Goal: Information Seeking & Learning: Learn about a topic

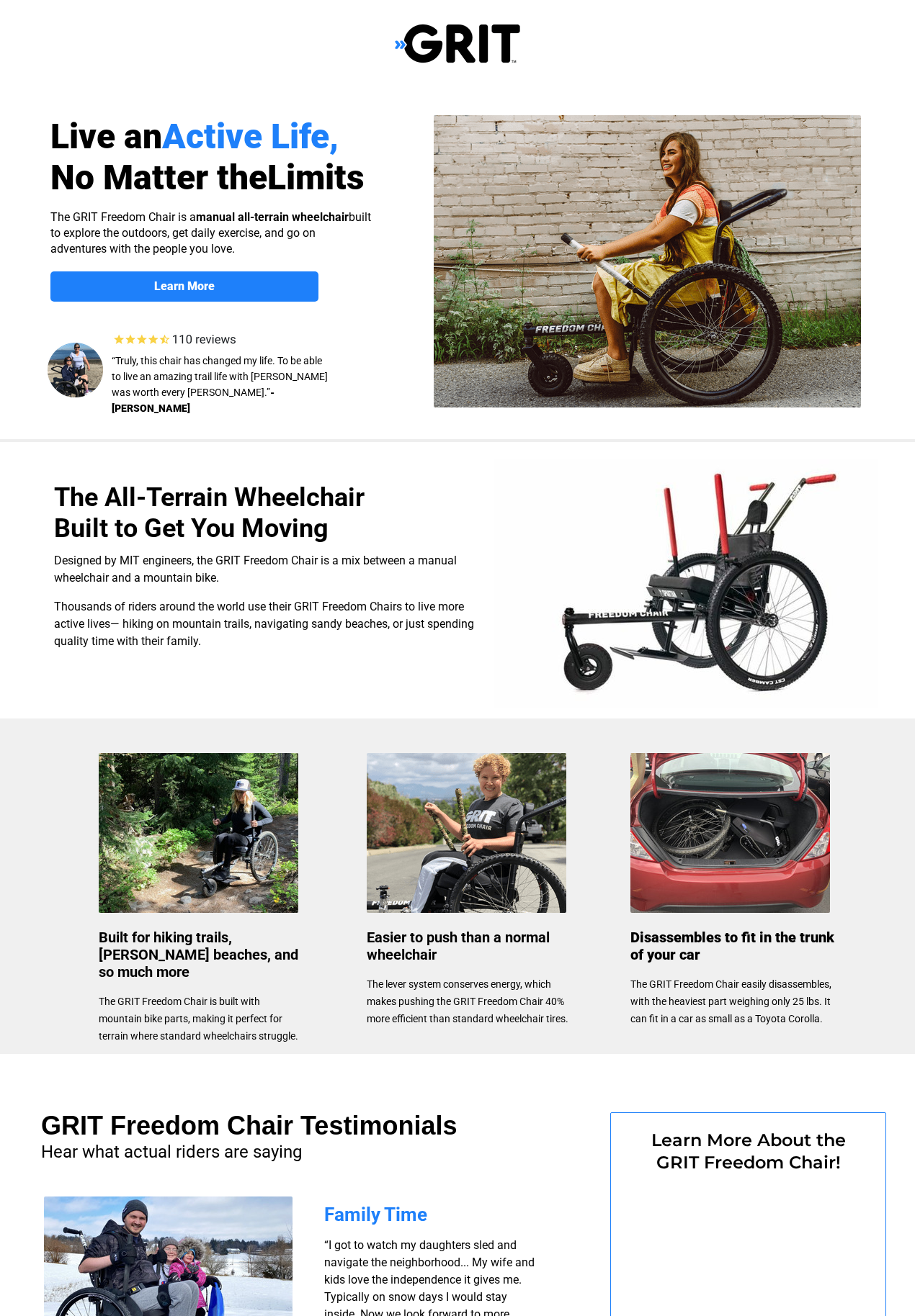
scroll to position [-27, 0]
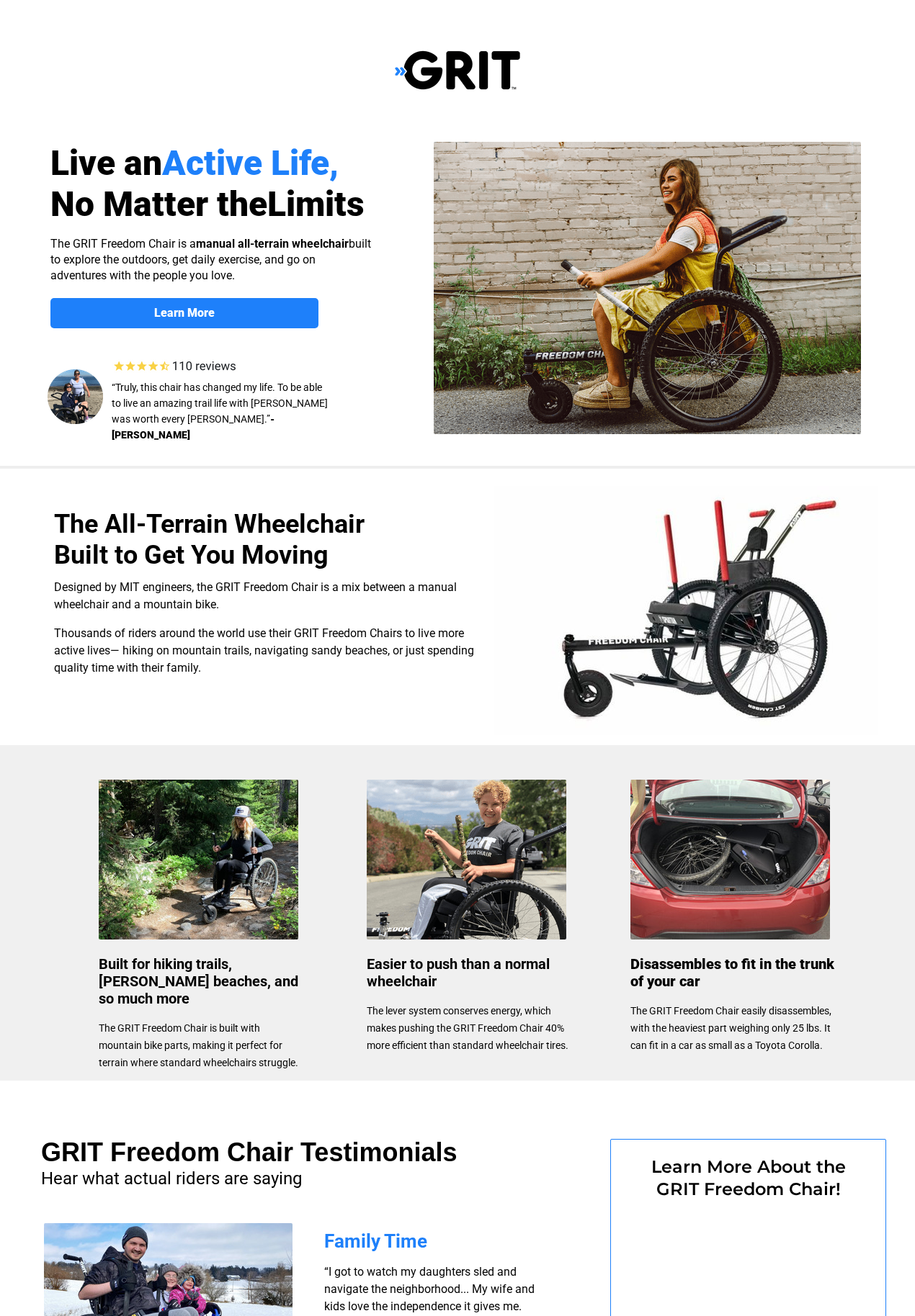
select select "US"
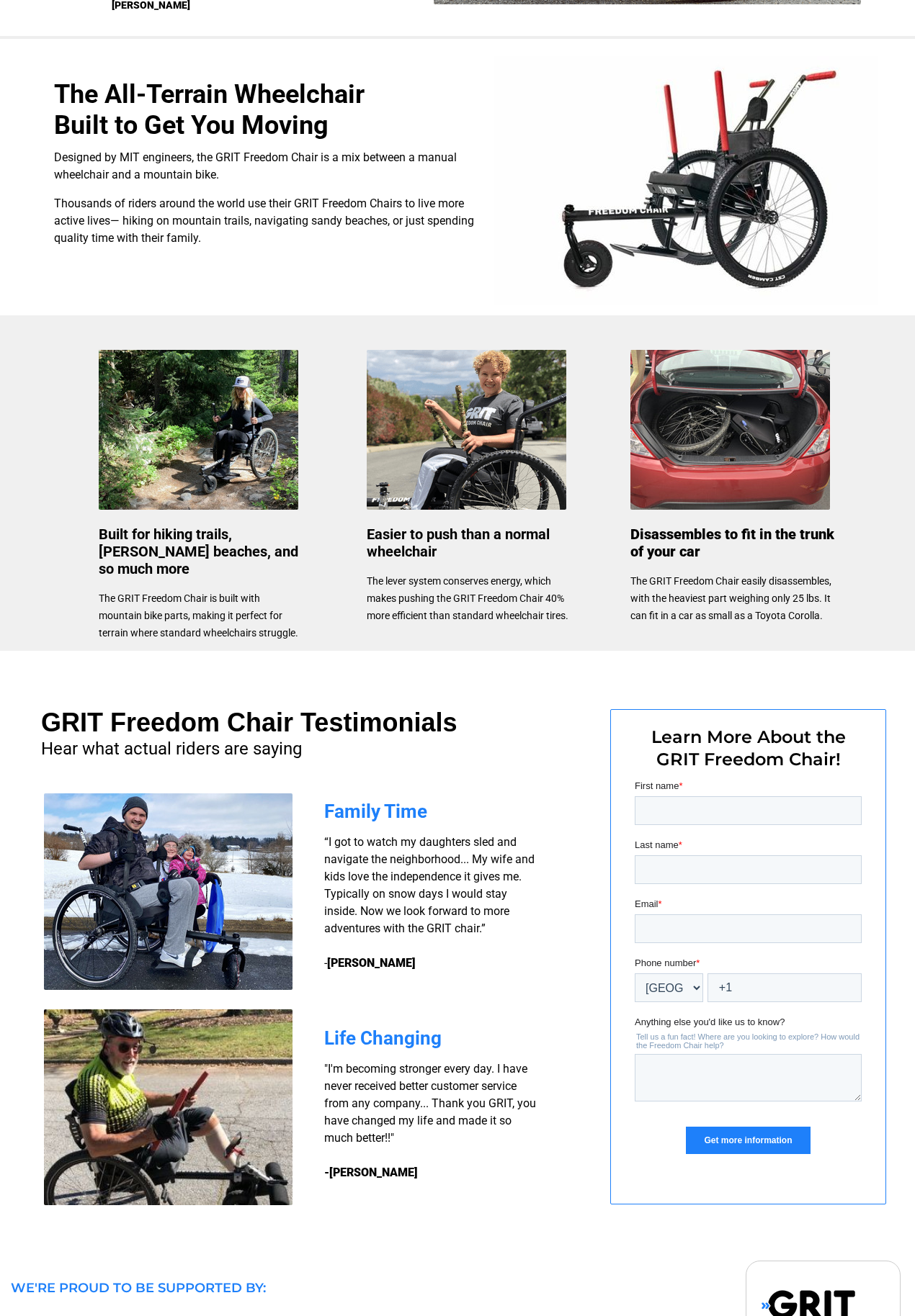
scroll to position [571, 0]
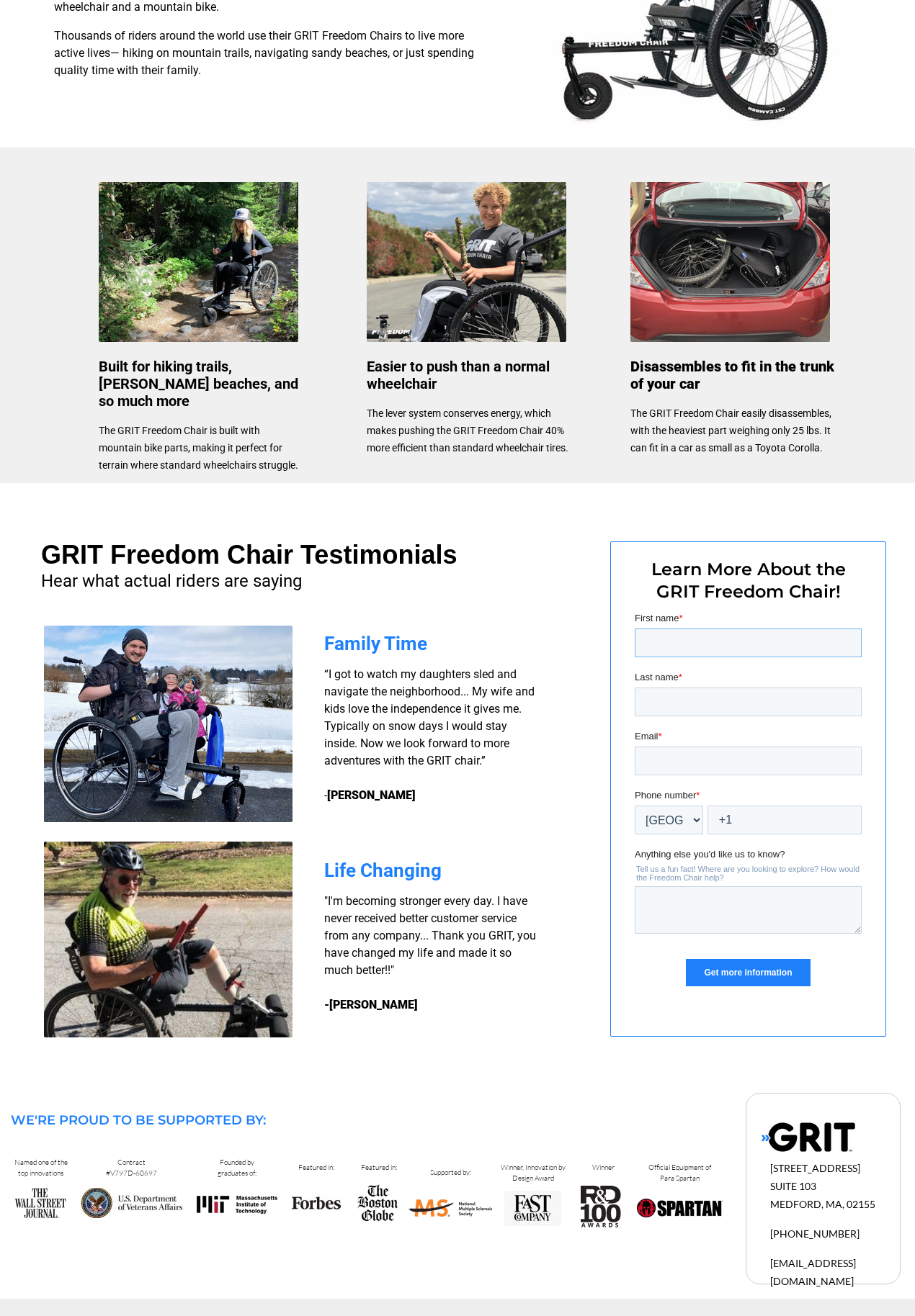
click at [699, 628] on input "First name *" at bounding box center [748, 643] width 227 height 29
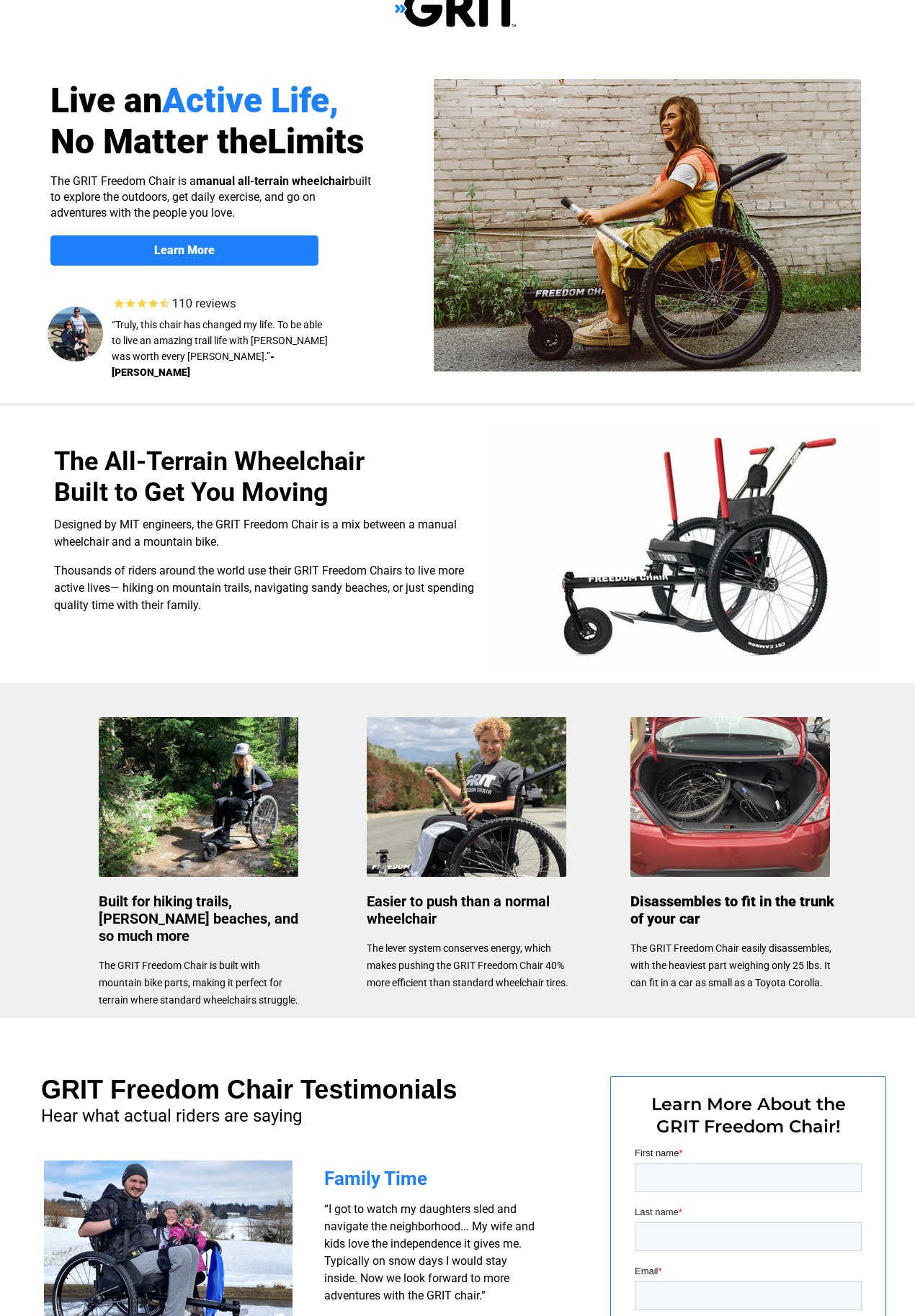
scroll to position [0, 0]
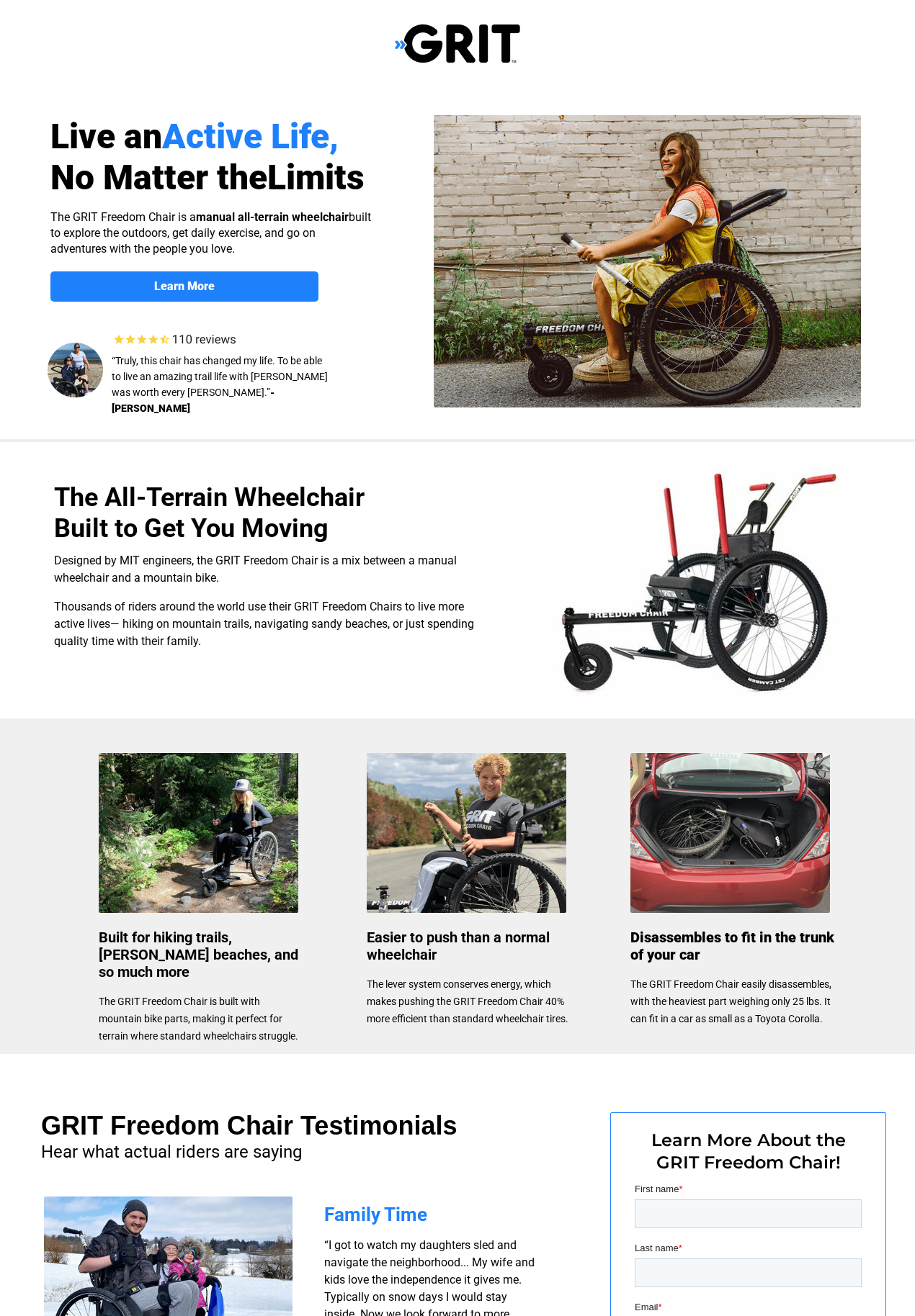
click at [229, 286] on span "Learn More" at bounding box center [184, 285] width 268 height 13
select select "US"
click at [63, 0] on div at bounding box center [457, 44] width 915 height 88
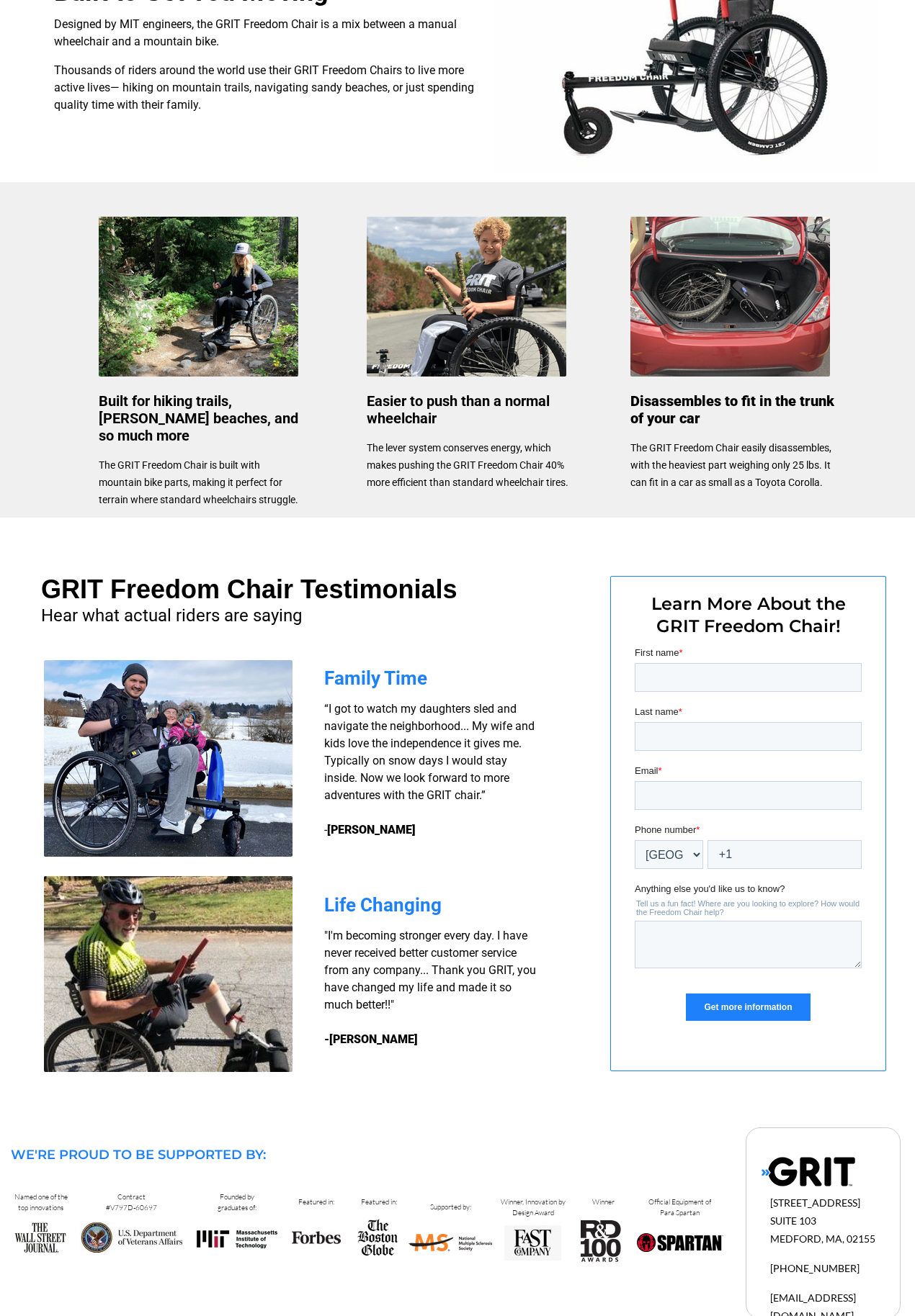
scroll to position [571, 0]
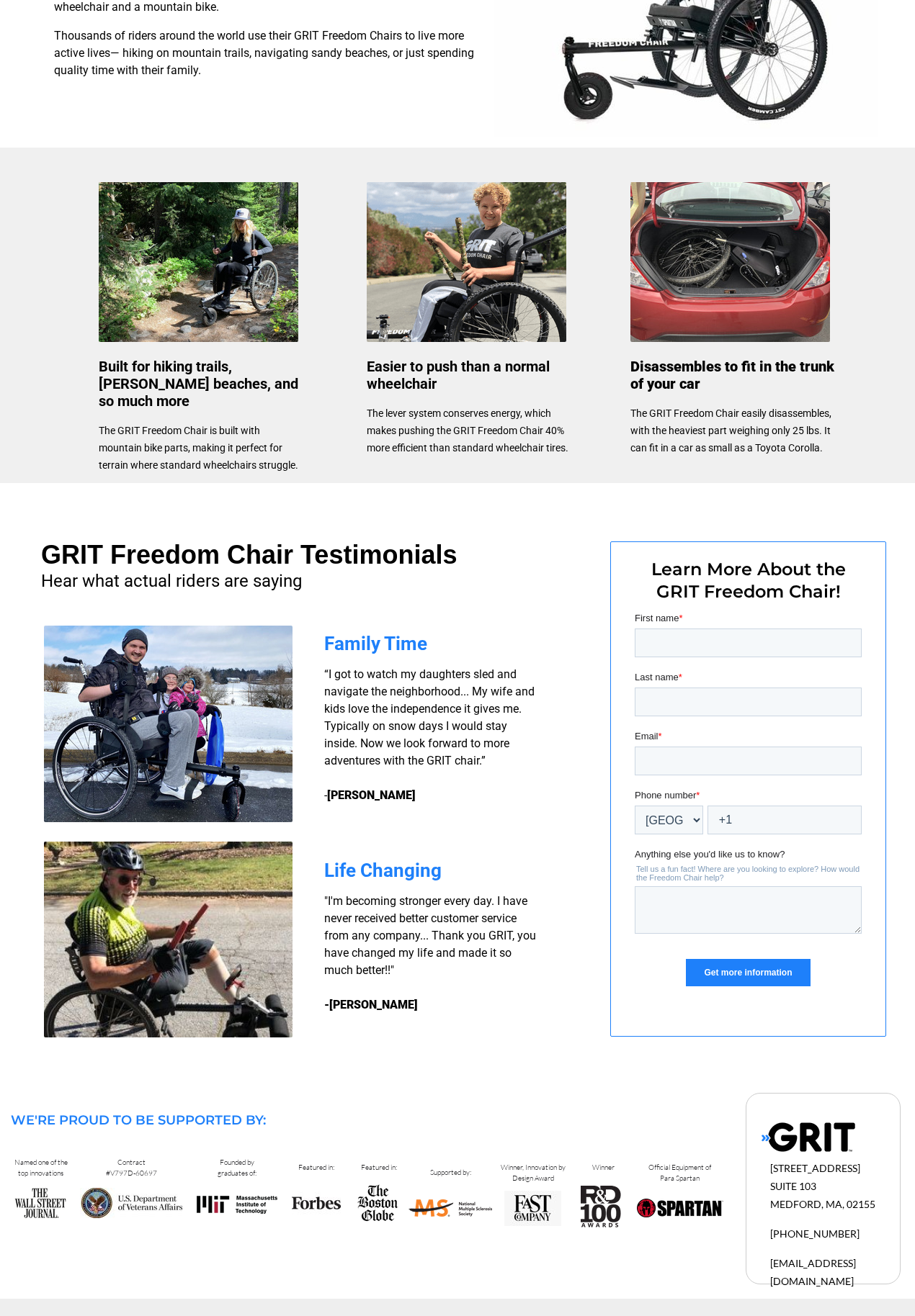
click at [79, 1301] on div at bounding box center [457, 372] width 915 height 1886
click at [84, 1295] on div at bounding box center [457, 1189] width 915 height 217
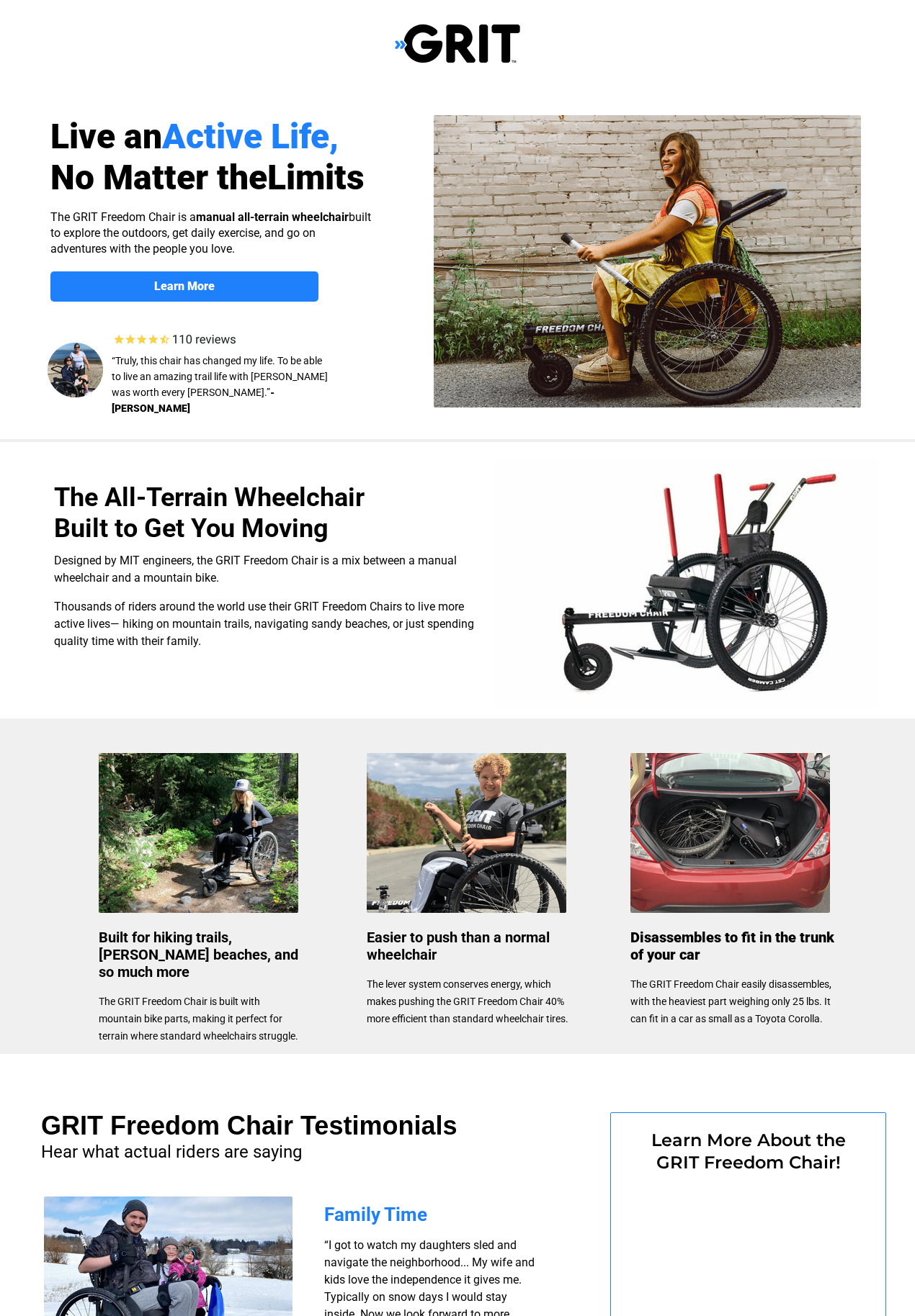
select select "US"
